Goal: Complete application form

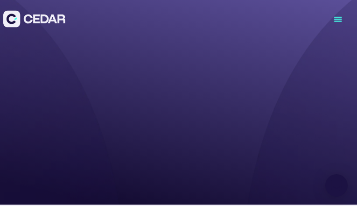
type input "*********"
type input "**********"
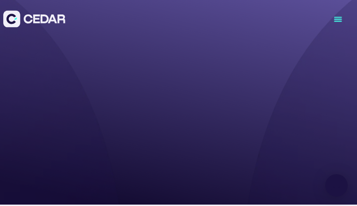
type input "*********"
